Goal: Information Seeking & Learning: Check status

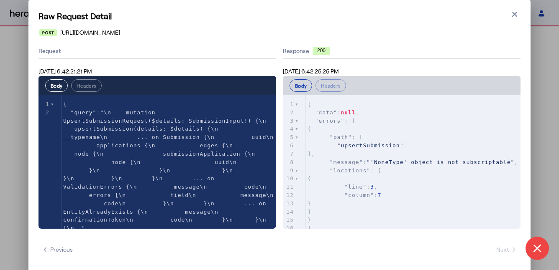
select select "**********"
click at [518, 17] on button "Close modal" at bounding box center [514, 14] width 12 height 12
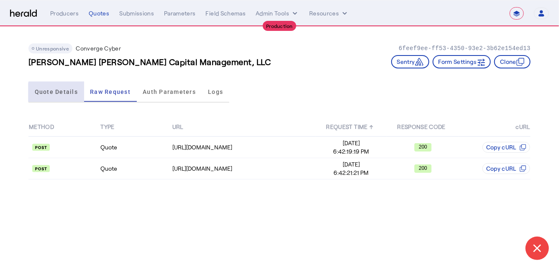
click at [71, 95] on span "Quote Details" at bounding box center [56, 92] width 43 height 20
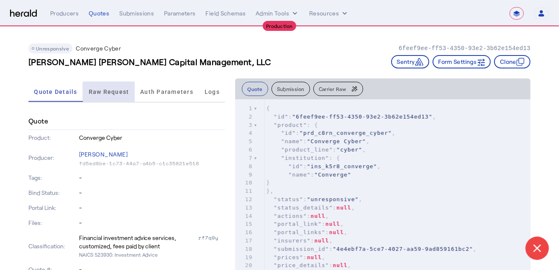
click at [117, 95] on span "Raw Request" at bounding box center [109, 92] width 41 height 20
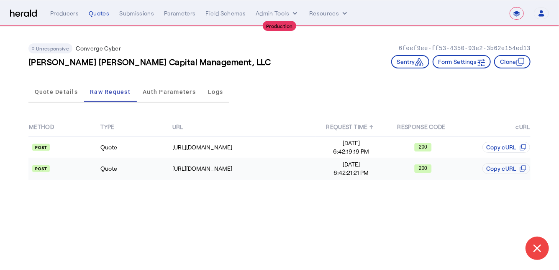
click at [124, 169] on td "Quote" at bounding box center [135, 168] width 71 height 21
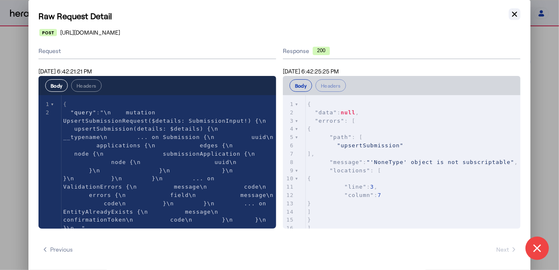
click at [509, 13] on button "Close modal" at bounding box center [514, 14] width 12 height 12
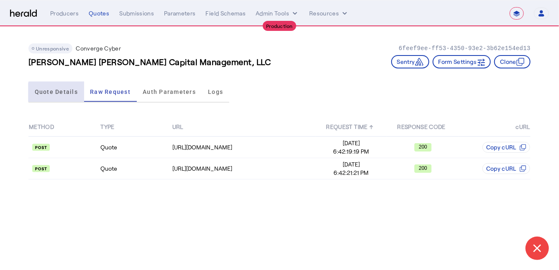
click at [69, 97] on span "Quote Details" at bounding box center [56, 92] width 43 height 20
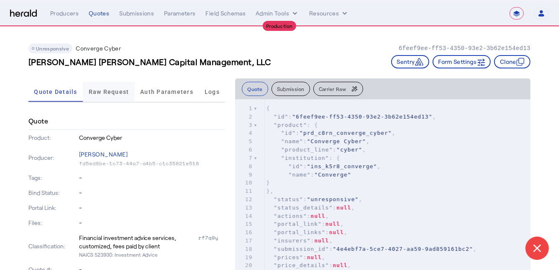
click at [106, 91] on span "Raw Request" at bounding box center [109, 92] width 41 height 6
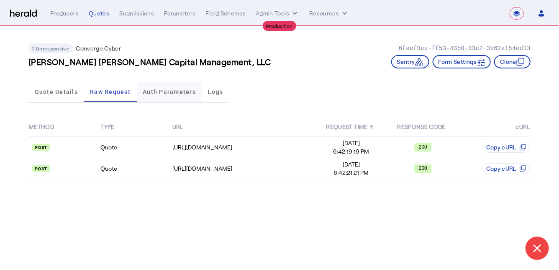
click at [158, 92] on span "Auth Parameters" at bounding box center [169, 92] width 53 height 6
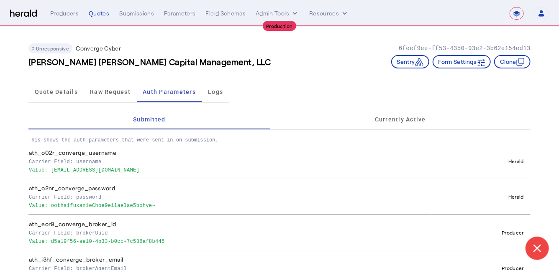
scroll to position [19, 0]
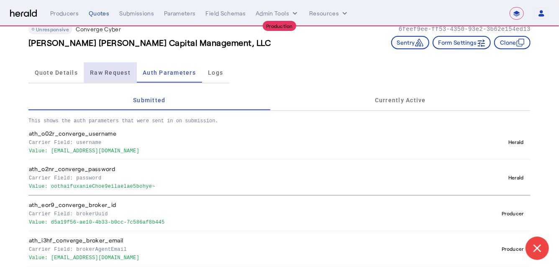
click at [109, 78] on span "Raw Request" at bounding box center [110, 73] width 41 height 20
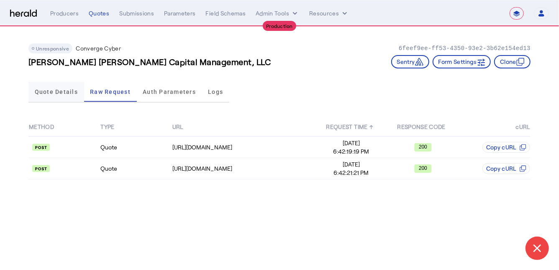
click at [58, 93] on span "Quote Details" at bounding box center [56, 92] width 43 height 6
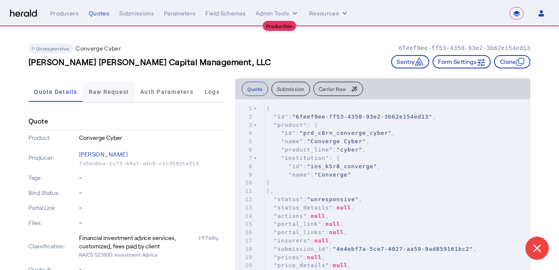
click at [119, 97] on span "Raw Request" at bounding box center [109, 92] width 41 height 20
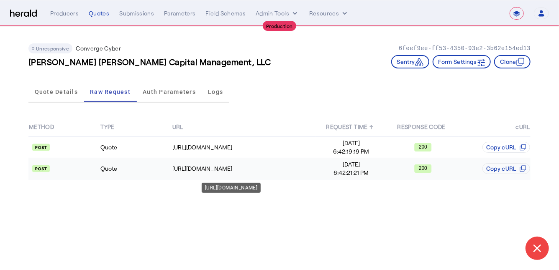
click at [286, 170] on div "[URL][DOMAIN_NAME]" at bounding box center [243, 169] width 143 height 8
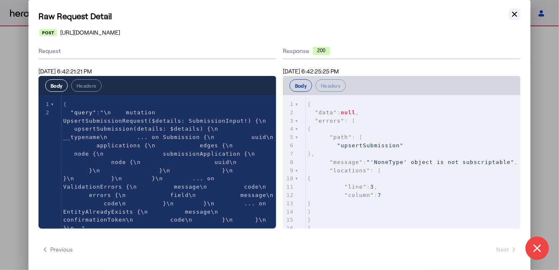
click at [512, 14] on icon "button" at bounding box center [514, 14] width 8 height 8
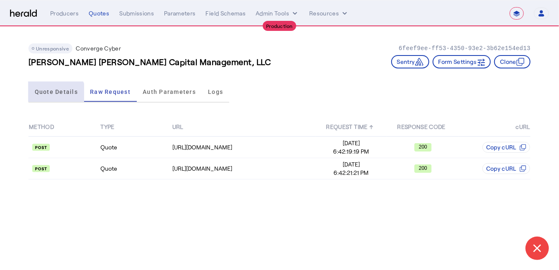
click at [55, 95] on span "Quote Details" at bounding box center [56, 92] width 43 height 20
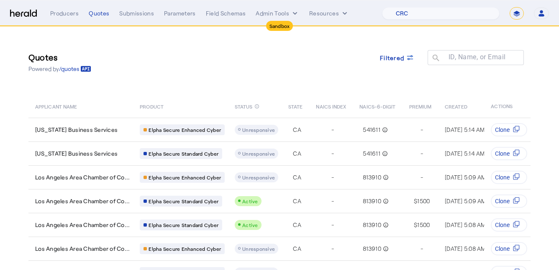
select select "pfm_h3db_crc"
select select "*******"
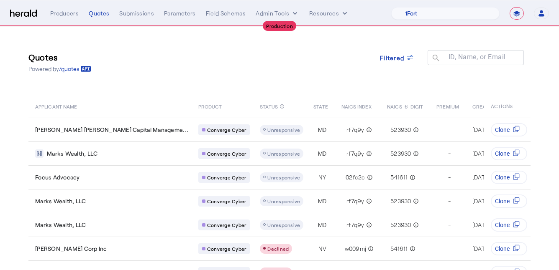
select select "**********"
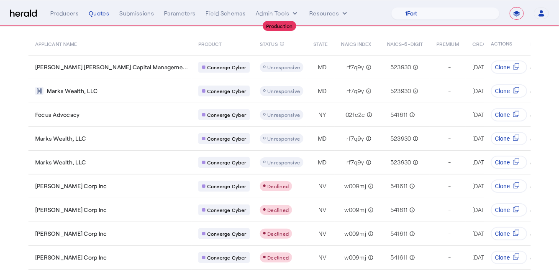
scroll to position [107, 0]
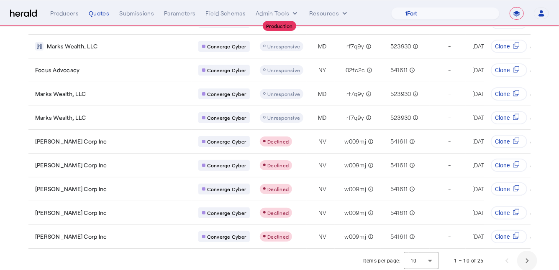
click at [536, 258] on span "Next page" at bounding box center [527, 261] width 20 height 20
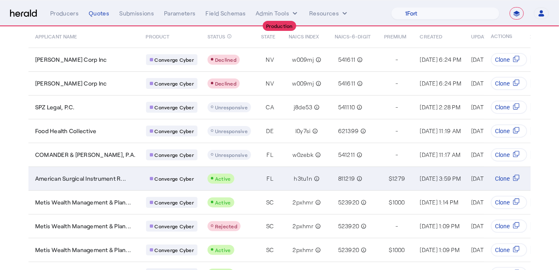
scroll to position [67, 0]
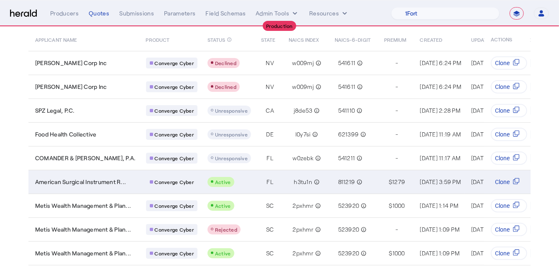
click at [139, 178] on td "Converge Cyber" at bounding box center [170, 182] width 62 height 24
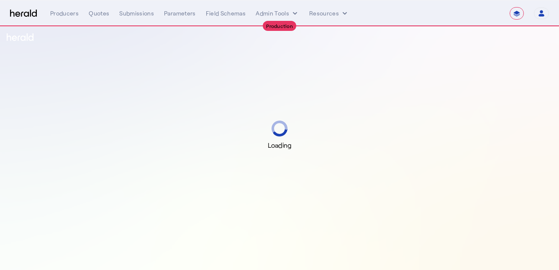
select select "**********"
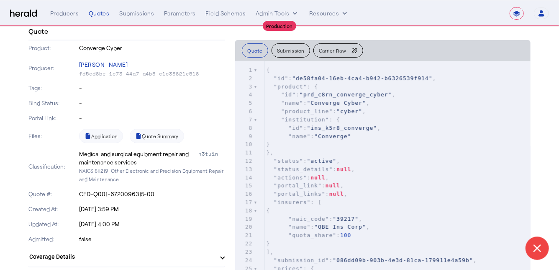
scroll to position [128, 0]
